Goal: Check status: Check status

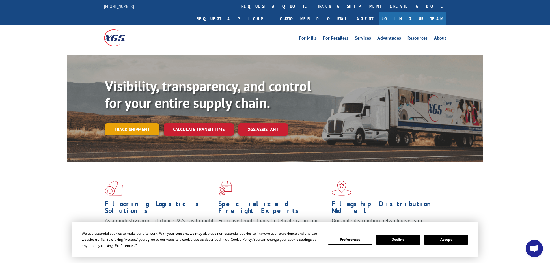
drag, startPoint x: 150, startPoint y: 108, endPoint x: 146, endPoint y: 114, distance: 7.1
click at [147, 111] on div "Visibility, transparency, and control for your entire supply chain. Track shipm…" at bounding box center [294, 118] width 378 height 80
click at [146, 123] on link "Track shipment" at bounding box center [132, 129] width 54 height 12
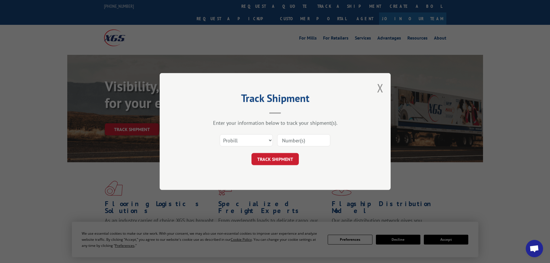
click at [295, 140] on input at bounding box center [303, 140] width 53 height 12
paste input "15339991"
type input "15339991"
click at [287, 160] on button "TRACK SHIPMENT" at bounding box center [274, 159] width 47 height 12
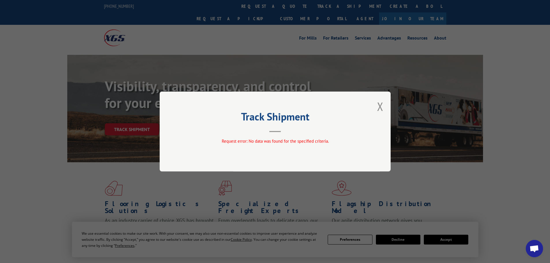
click at [103, 174] on div "Track Shipment Request error: No data was found for the specified criteria." at bounding box center [275, 131] width 550 height 263
click at [380, 106] on button "Close modal" at bounding box center [380, 106] width 6 height 15
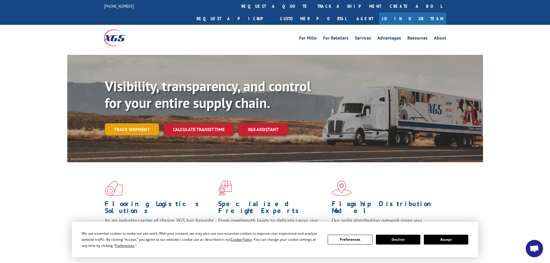
click at [144, 123] on link "Track shipment" at bounding box center [132, 129] width 54 height 12
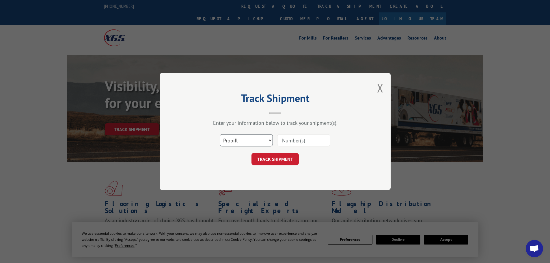
drag, startPoint x: 231, startPoint y: 135, endPoint x: 237, endPoint y: 143, distance: 10.3
click at [231, 135] on select "Select category... Probill BOL PO" at bounding box center [246, 140] width 53 height 12
click at [220, 134] on select "Select category... Probill BOL PO" at bounding box center [246, 140] width 53 height 12
click at [238, 141] on select "Select category... Probill BOL PO" at bounding box center [246, 140] width 53 height 12
select select "bol"
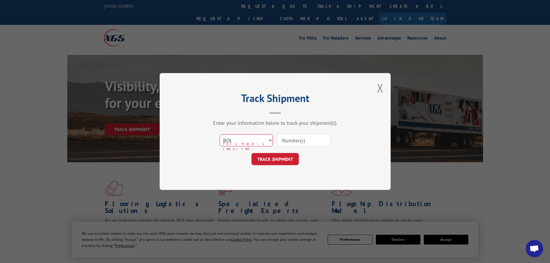
click at [220, 134] on select "Select category... Probill BOL PO" at bounding box center [246, 140] width 53 height 12
click at [309, 145] on input at bounding box center [303, 140] width 53 height 12
paste input "15339991"
type input "15339991"
click at [280, 153] on button "TRACK SHIPMENT" at bounding box center [274, 159] width 47 height 12
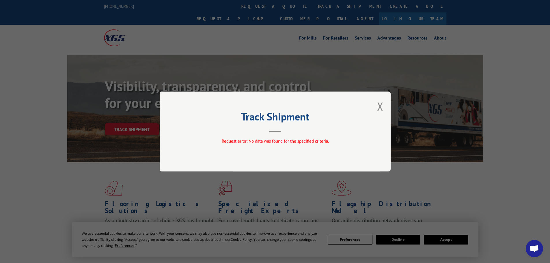
click at [377, 106] on div "Track Shipment Request error: No data was found for the specified criteria." at bounding box center [275, 131] width 231 height 80
drag, startPoint x: 374, startPoint y: 101, endPoint x: 380, endPoint y: 106, distance: 7.3
click at [379, 105] on div "Track Shipment Request error: No data was found for the specified criteria." at bounding box center [275, 131] width 231 height 80
click at [380, 106] on button "Close modal" at bounding box center [380, 106] width 6 height 15
